Goal: Book appointment/travel/reservation

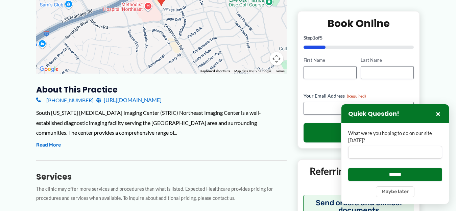
scroll to position [181, 0]
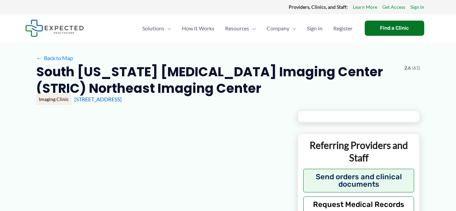
type input "**********"
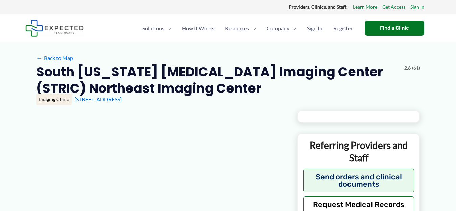
type input "**********"
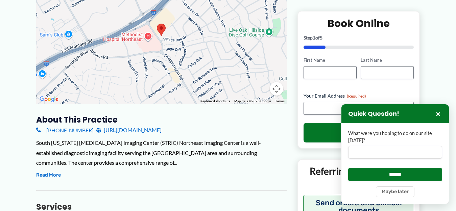
scroll to position [143, 0]
